Goal: Information Seeking & Learning: Check status

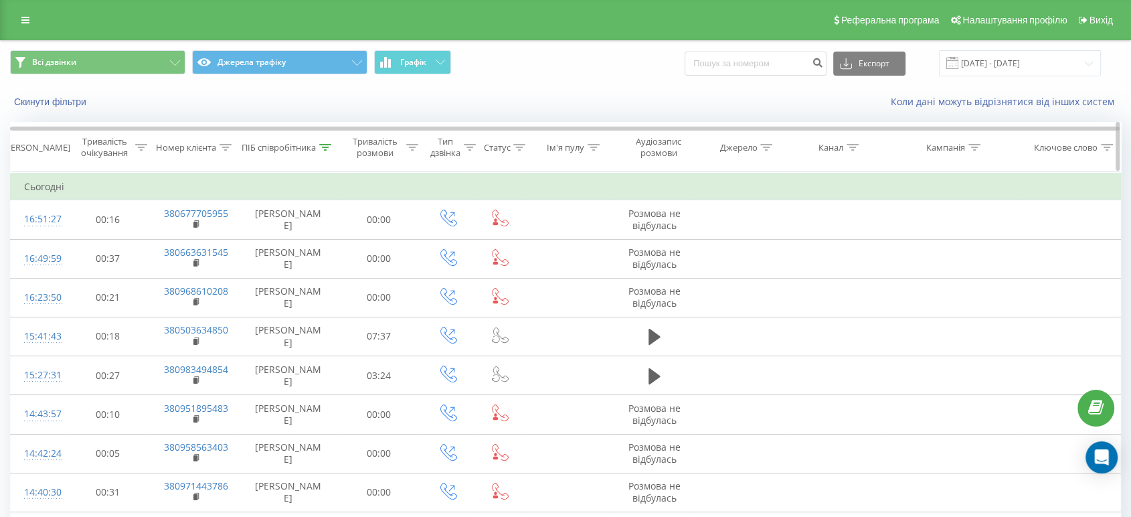
click at [325, 144] on icon at bounding box center [325, 147] width 12 height 7
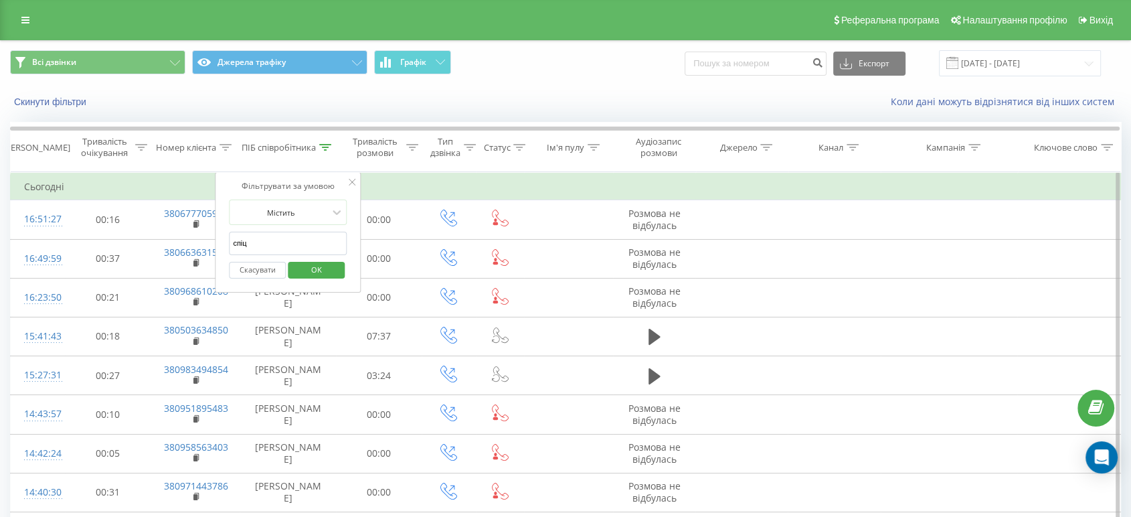
click at [297, 236] on input "спіц" at bounding box center [288, 243] width 118 height 23
click button "OK" at bounding box center [316, 270] width 57 height 17
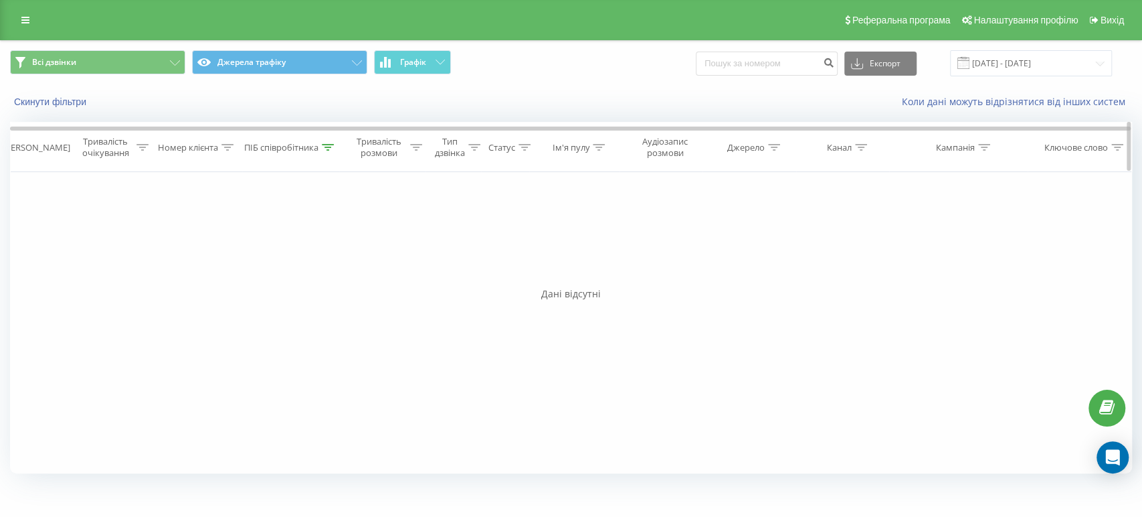
click at [328, 147] on icon at bounding box center [328, 147] width 12 height 7
click at [286, 228] on form "Містить без Скасувати OK" at bounding box center [291, 242] width 118 height 86
drag, startPoint x: 270, startPoint y: 243, endPoint x: 163, endPoint y: 253, distance: 107.5
click at [165, 251] on div "Фільтрувати за умовою Дорівнює Скасувати OK Фільтрувати за умовою Містить Скасу…" at bounding box center [571, 322] width 1122 height 301
click button "OK" at bounding box center [318, 270] width 57 height 17
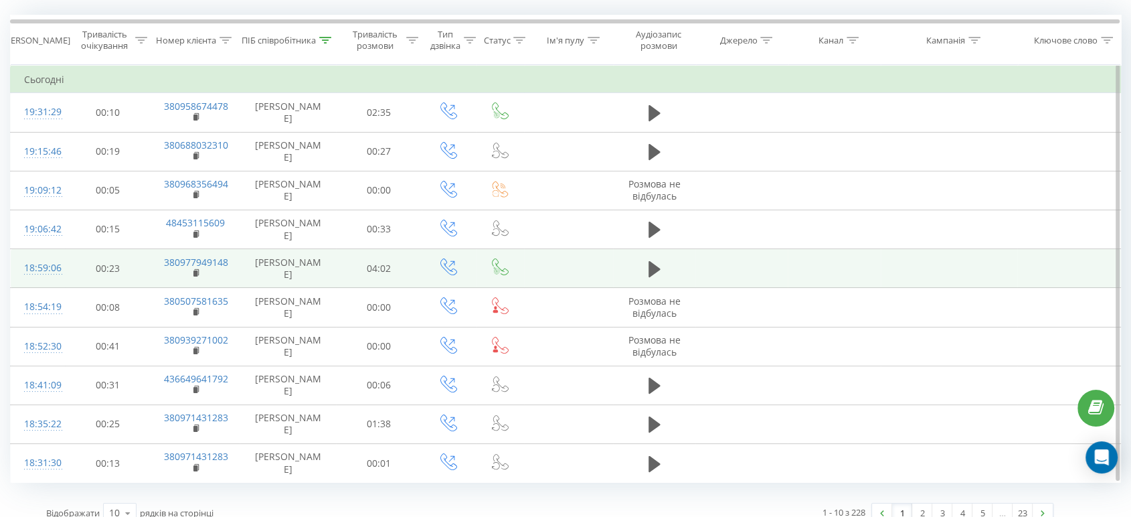
scroll to position [122, 0]
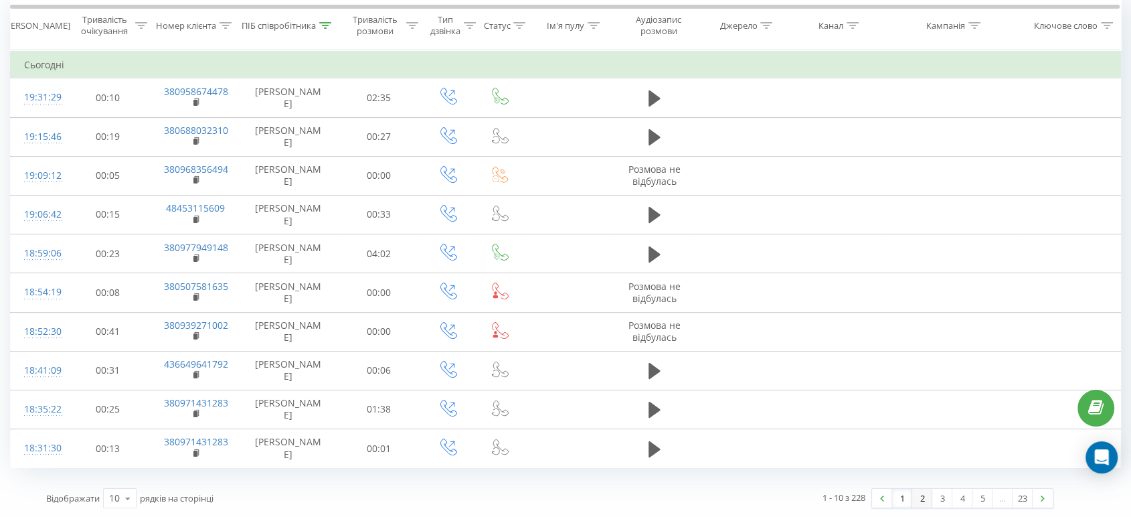
click at [920, 499] on link "2" at bounding box center [922, 497] width 20 height 19
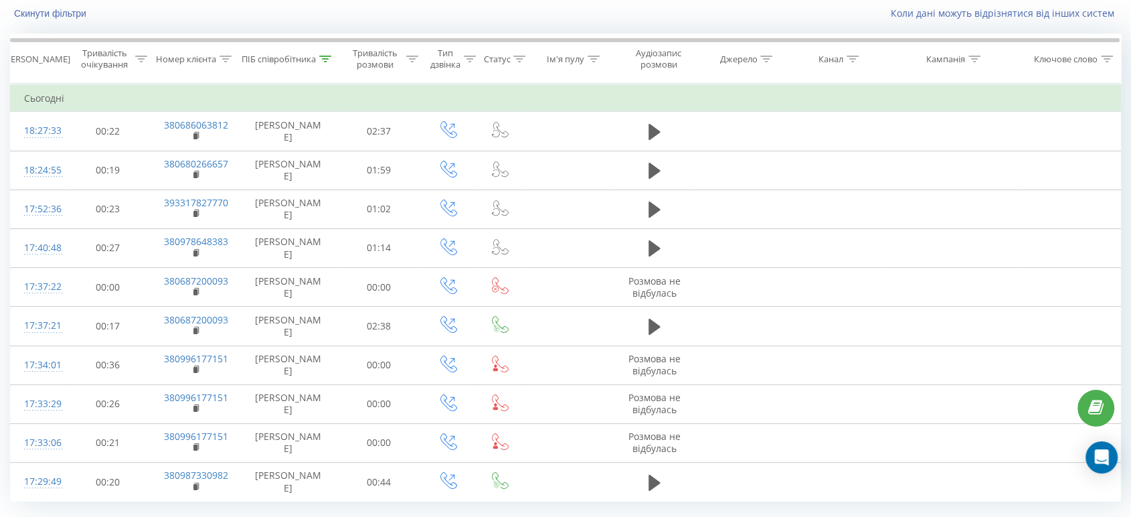
scroll to position [122, 0]
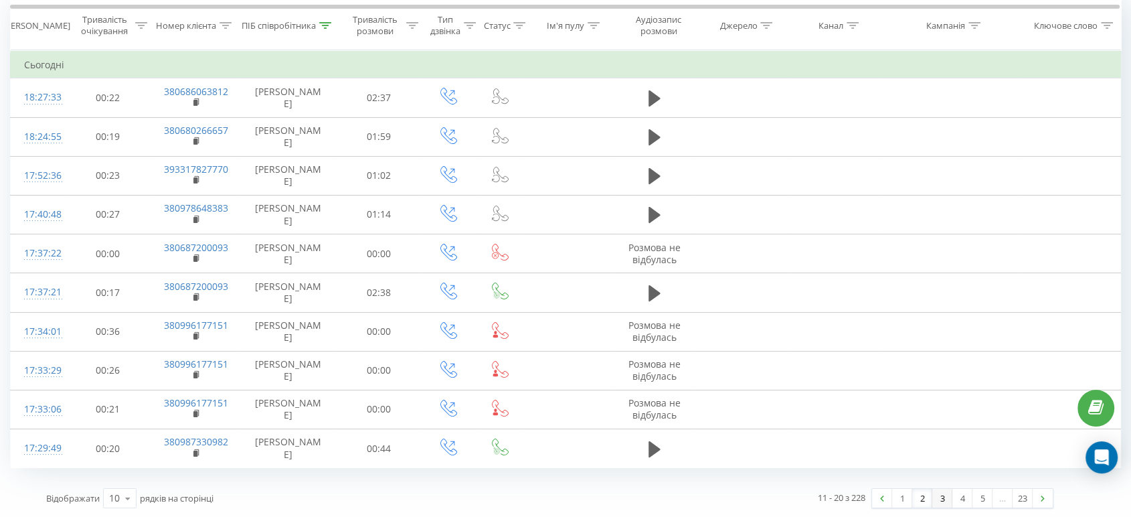
click at [935, 497] on link "3" at bounding box center [942, 497] width 20 height 19
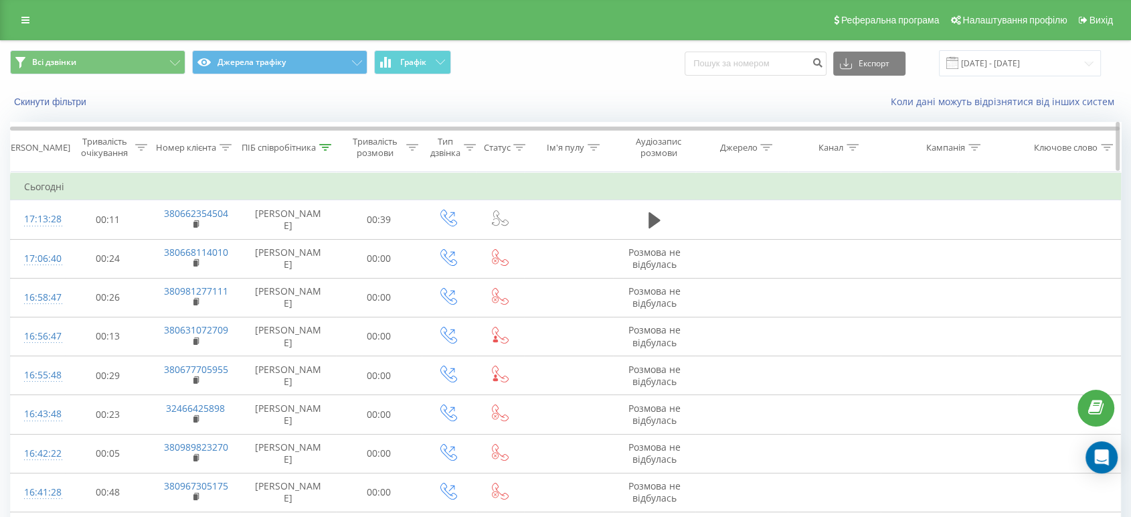
click at [331, 144] on icon at bounding box center [325, 147] width 12 height 7
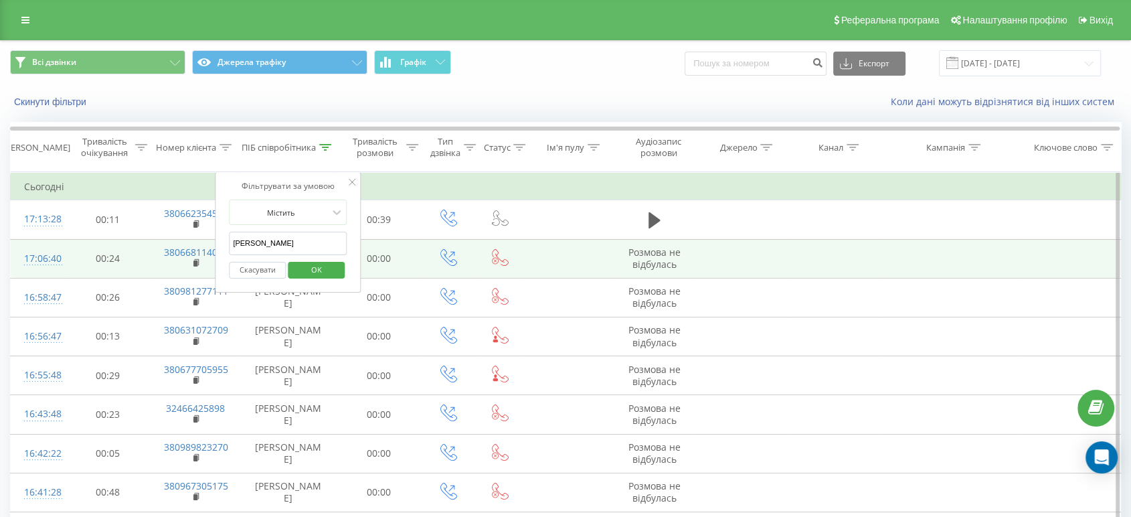
drag, startPoint x: 327, startPoint y: 236, endPoint x: 166, endPoint y: 240, distance: 160.6
click at [167, 240] on table "Фільтрувати за умовою Дорівнює Скасувати OK Фільтрувати за умовою Містить Скасу…" at bounding box center [565, 381] width 1111 height 418
type input "спіц"
click button "OK" at bounding box center [316, 270] width 57 height 17
